Goal: Information Seeking & Learning: Find specific fact

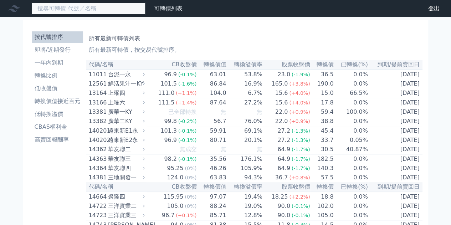
click at [76, 11] on input at bounding box center [88, 8] width 114 height 12
type input "8422"
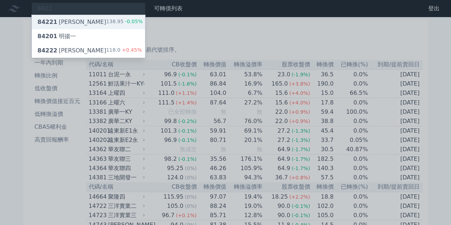
click at [81, 21] on div "84221 可寧衛一 138.95 -0.05%" at bounding box center [88, 22] width 113 height 14
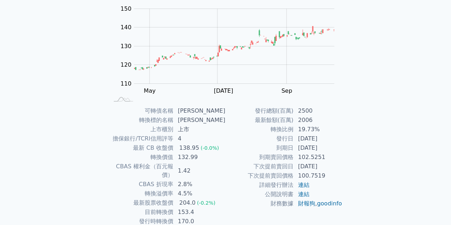
scroll to position [105, 0]
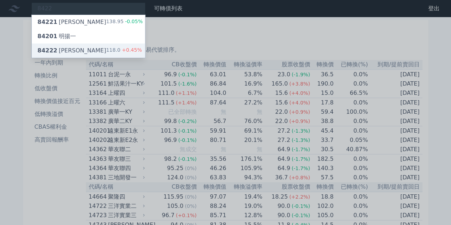
click at [74, 50] on div "84222 [PERSON_NAME]" at bounding box center [71, 50] width 69 height 9
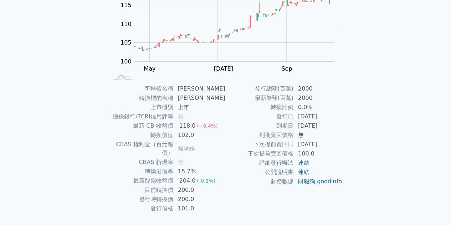
scroll to position [105, 0]
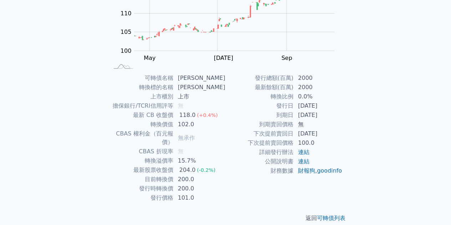
click at [180, 156] on td "15.7%" at bounding box center [200, 160] width 52 height 9
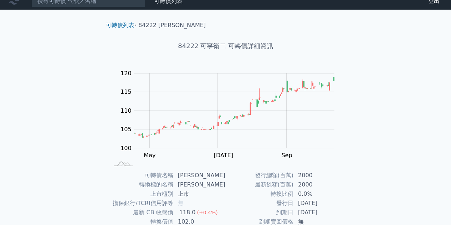
scroll to position [0, 0]
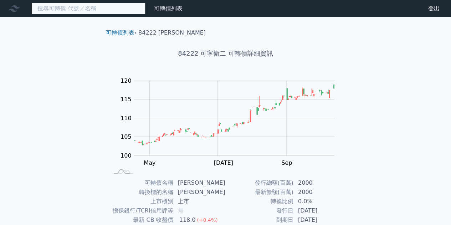
click at [93, 10] on input at bounding box center [88, 8] width 114 height 12
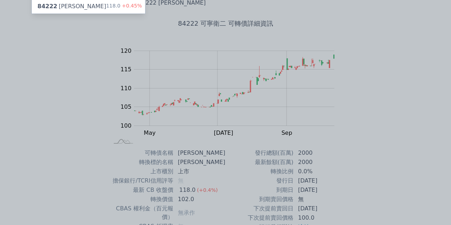
scroll to position [71, 0]
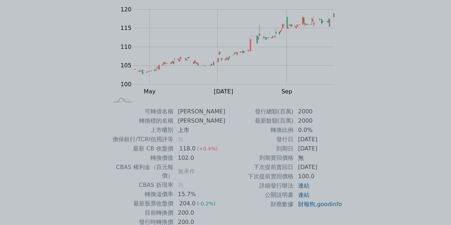
type input "8422"
click at [398, 89] on div at bounding box center [225, 112] width 451 height 225
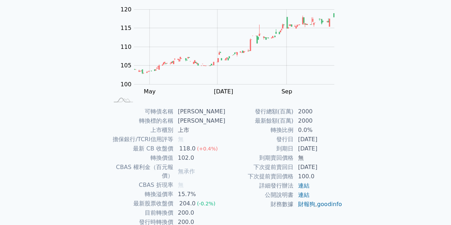
drag, startPoint x: 289, startPoint y: 139, endPoint x: 325, endPoint y: 141, distance: 36.1
click at [325, 141] on tr "發行日 [DATE]" at bounding box center [284, 139] width 117 height 9
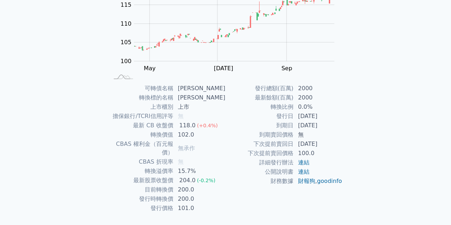
scroll to position [105, 0]
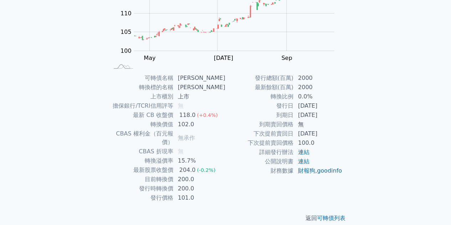
drag, startPoint x: 0, startPoint y: 0, endPoint x: 114, endPoint y: 70, distance: 134.1
click at [114, 70] on div "可轉債列表 › 84222 可寧衛二 84222 可寧衛二 可轉債詳細資訊 Zoom Out 100 90 95 100 105 110 115 120 12…" at bounding box center [225, 73] width 251 height 322
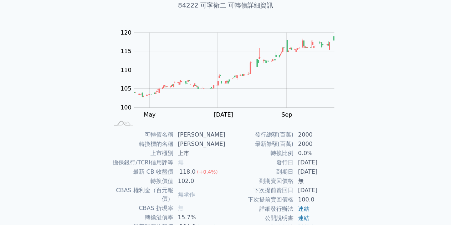
scroll to position [0, 0]
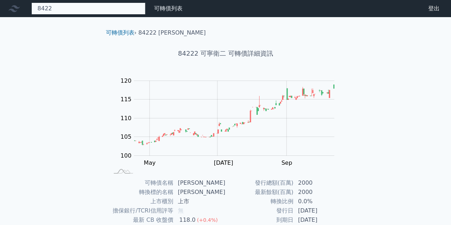
click at [127, 12] on div "8422 84221 可寧衛一 138.95 -0.05% 84222 可寧衛二 118.0 +0.45%" at bounding box center [88, 8] width 114 height 12
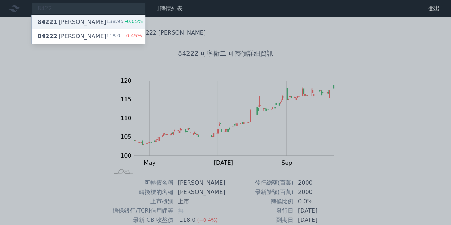
click at [137, 22] on span "-0.05%" at bounding box center [133, 22] width 19 height 6
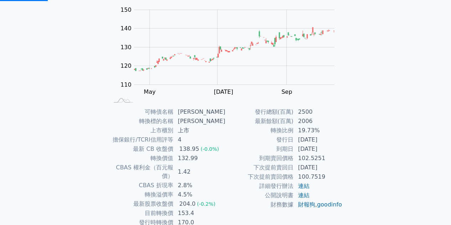
scroll to position [71, 0]
